Goal: Information Seeking & Learning: Learn about a topic

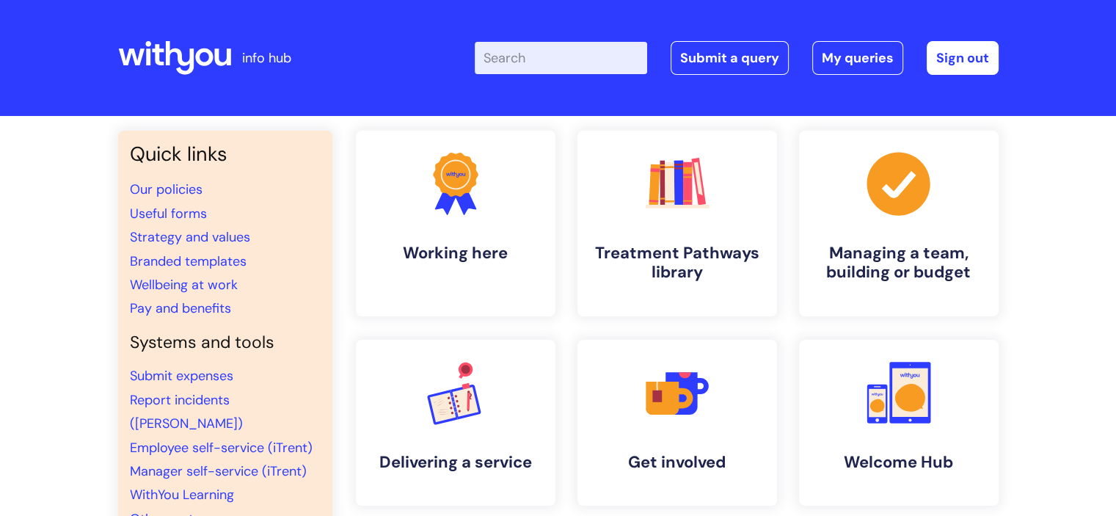
click at [581, 45] on input "Enter your search term here..." at bounding box center [561, 58] width 172 height 32
type input "sickness"
click button "Search" at bounding box center [0, 0] width 0 height 0
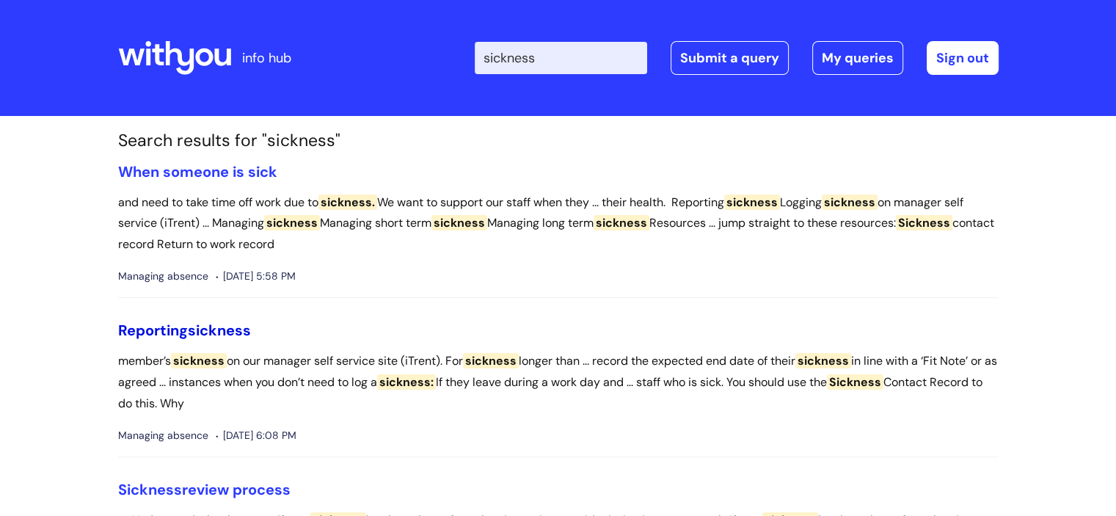
click at [196, 331] on span "sickness" at bounding box center [219, 330] width 63 height 19
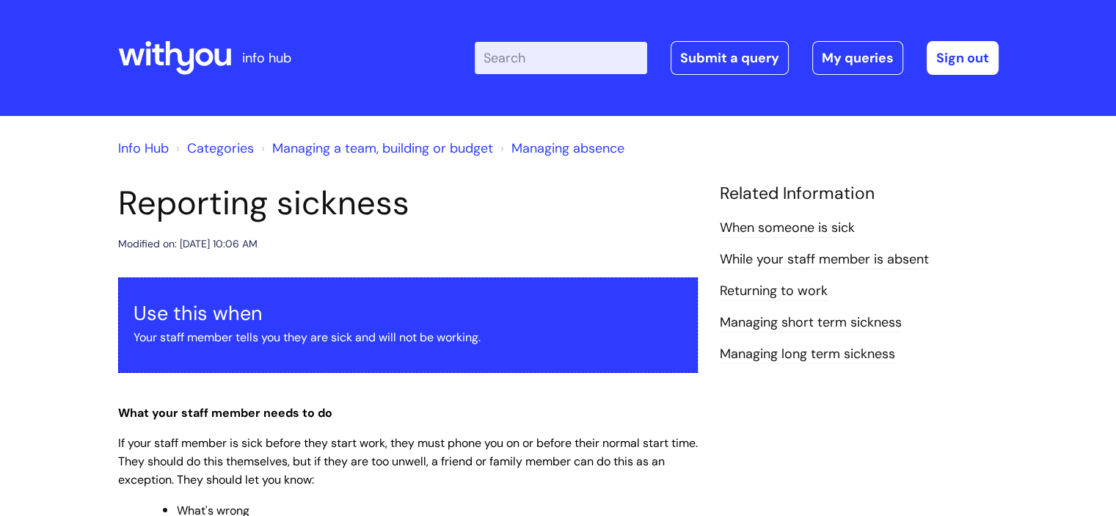
click at [751, 288] on link "Returning to work" at bounding box center [774, 291] width 108 height 19
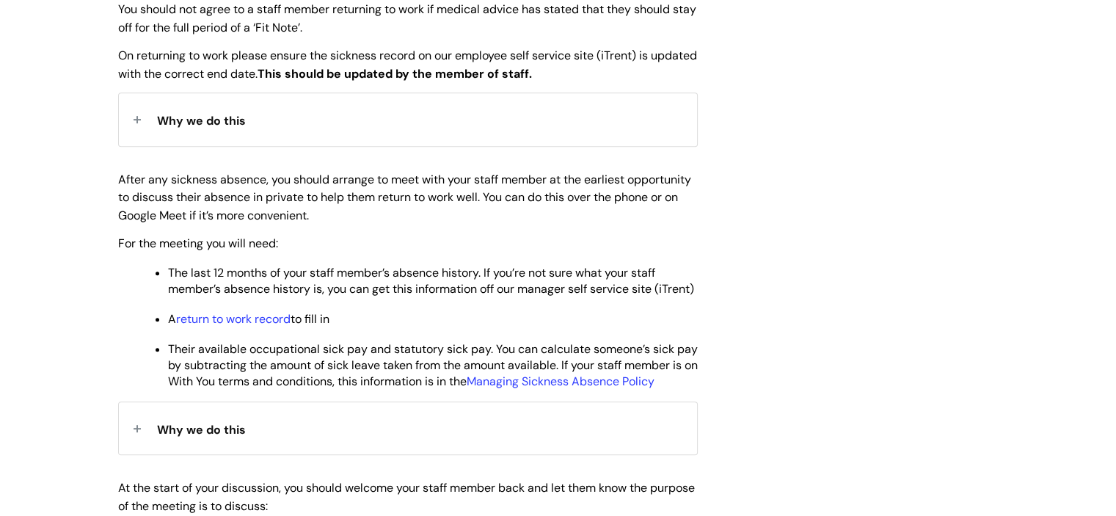
scroll to position [646, 0]
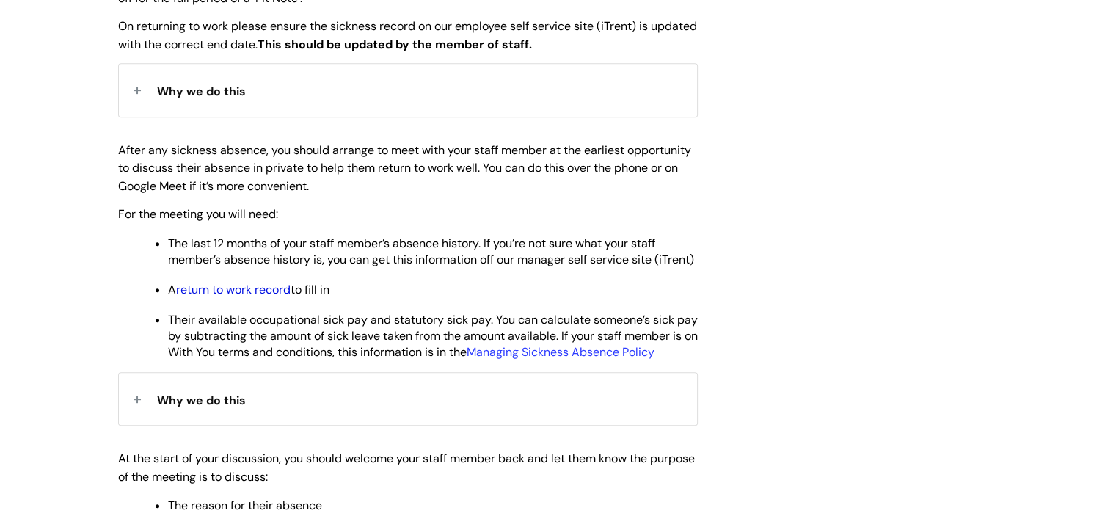
click at [241, 297] on link "return to work record" at bounding box center [233, 289] width 114 height 15
